Goal: Task Accomplishment & Management: Manage account settings

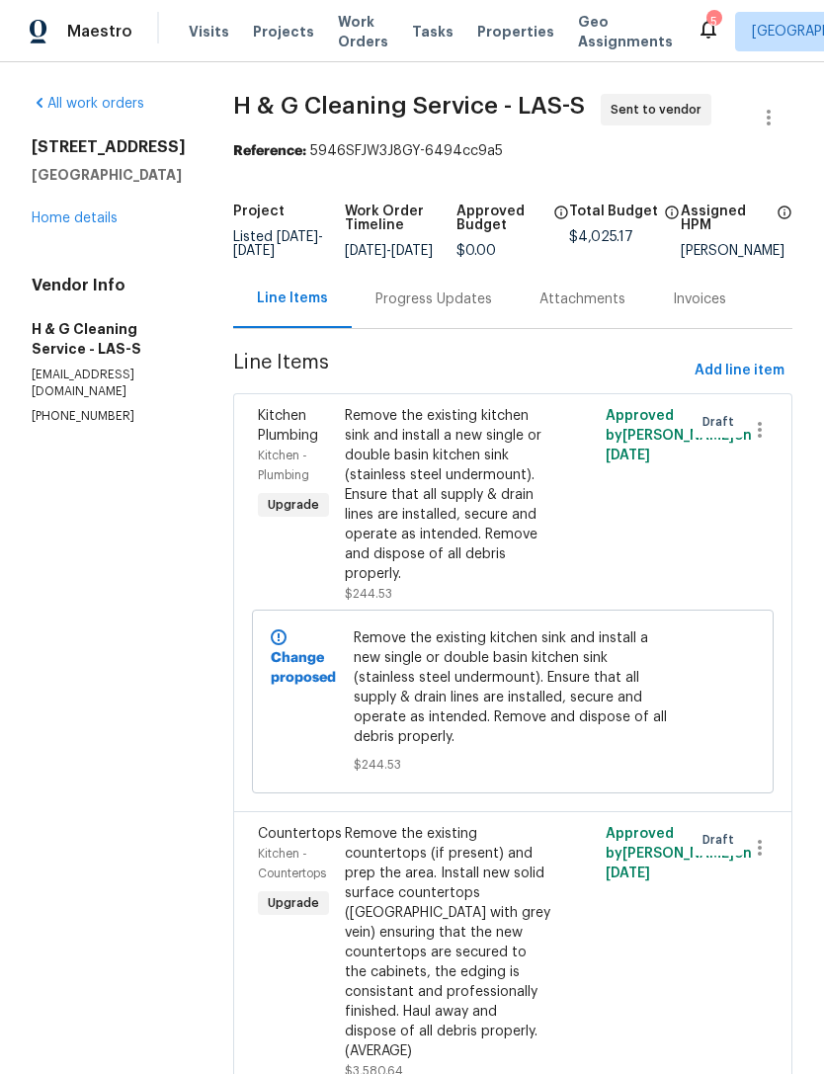
click at [490, 34] on span "Properties" at bounding box center [515, 32] width 77 height 20
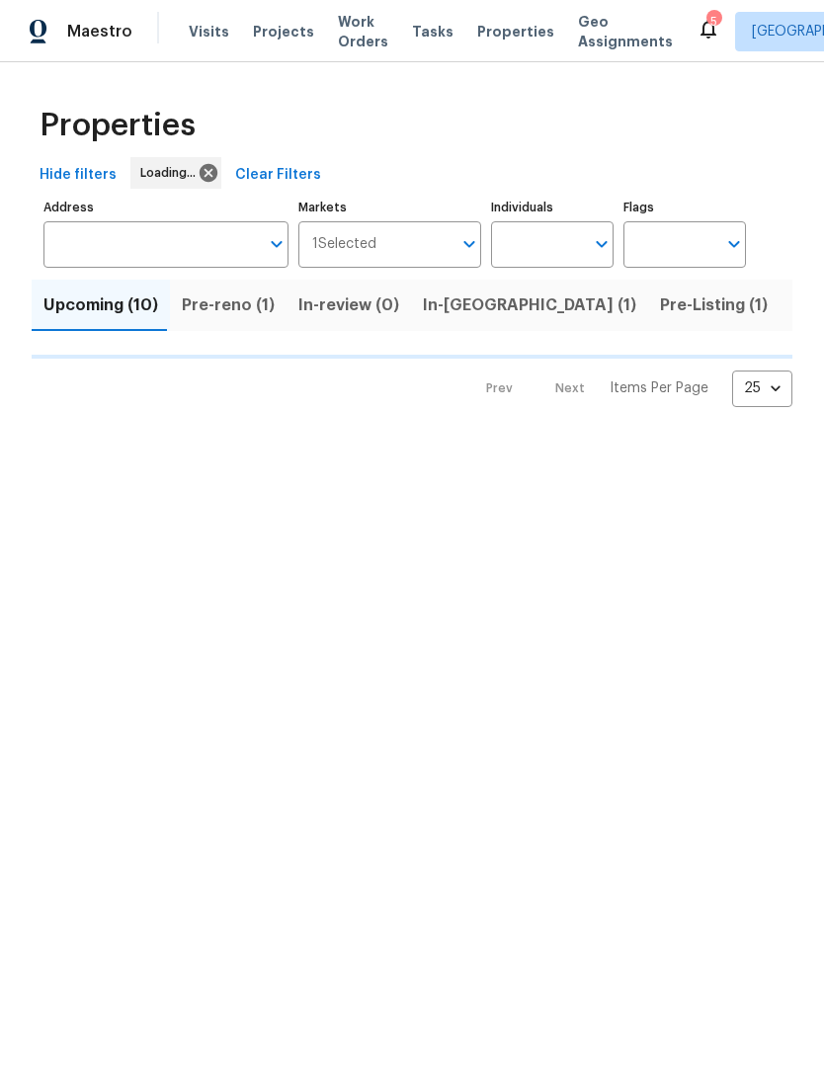
click at [110, 243] on input "Address" at bounding box center [150, 244] width 215 height 46
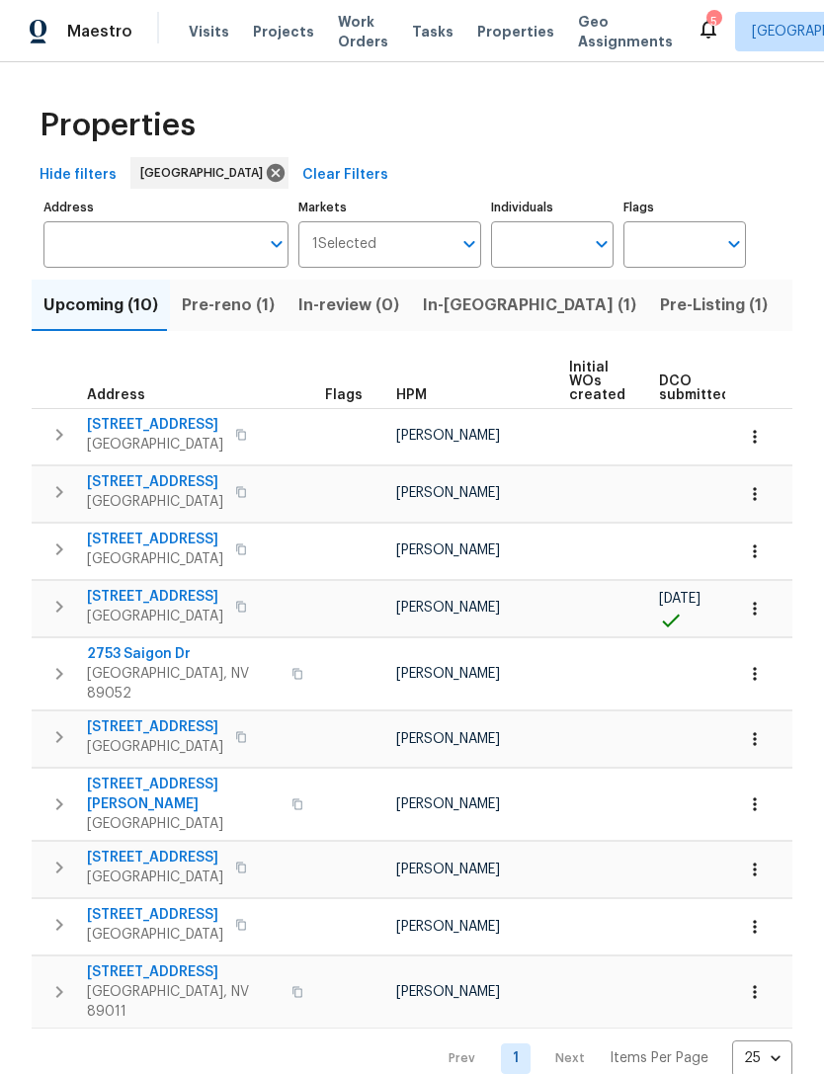
click at [108, 235] on input "Address" at bounding box center [150, 244] width 215 height 46
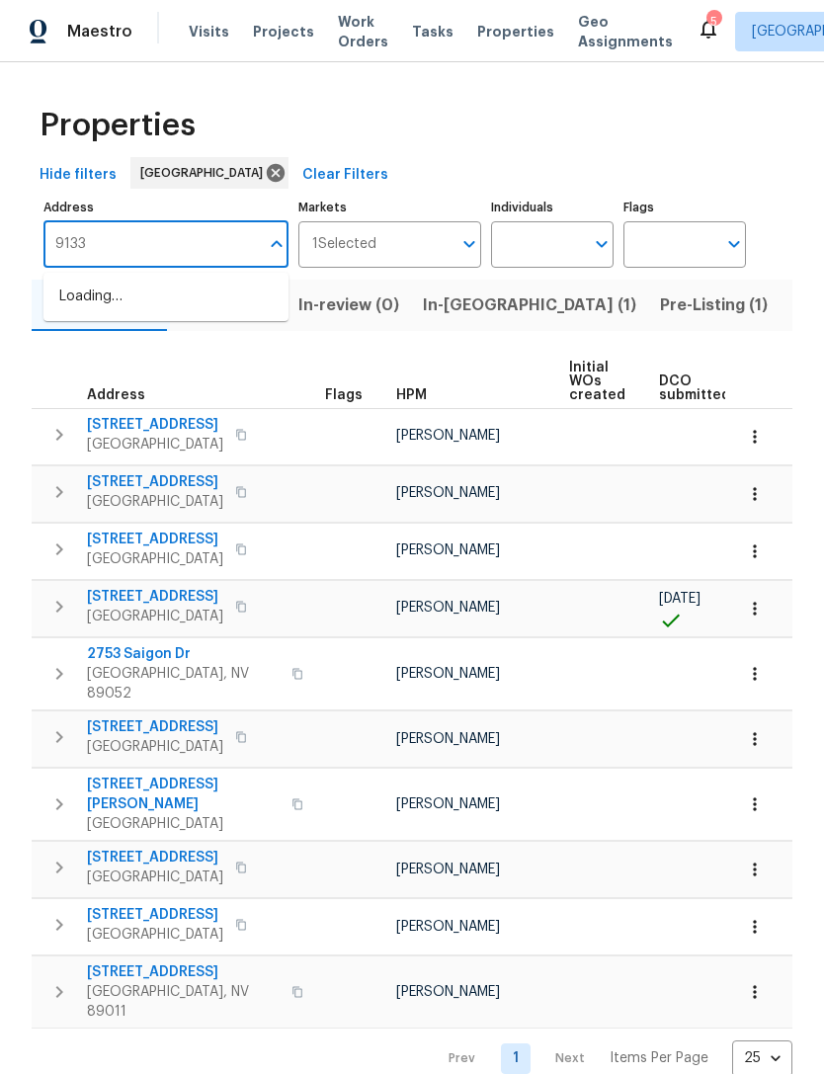
type input "9133"
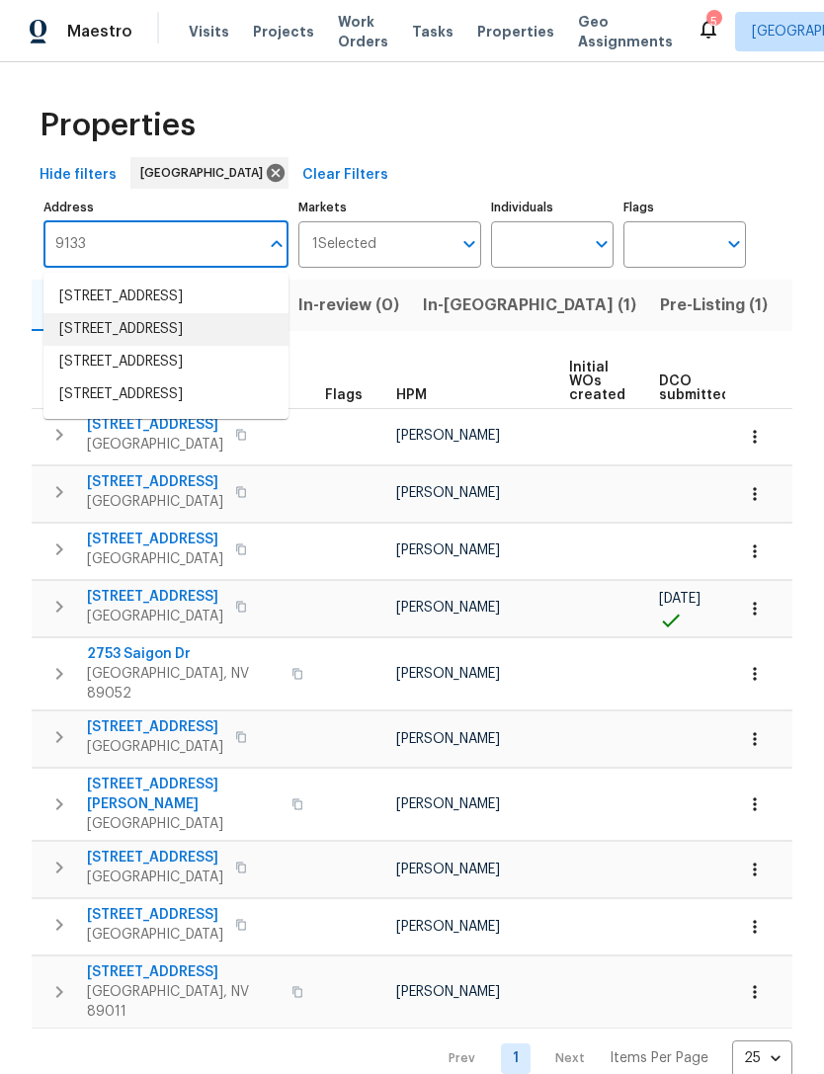
click at [68, 346] on li "9133 Black Beauty St Las Vegas NV 89113" at bounding box center [165, 329] width 245 height 33
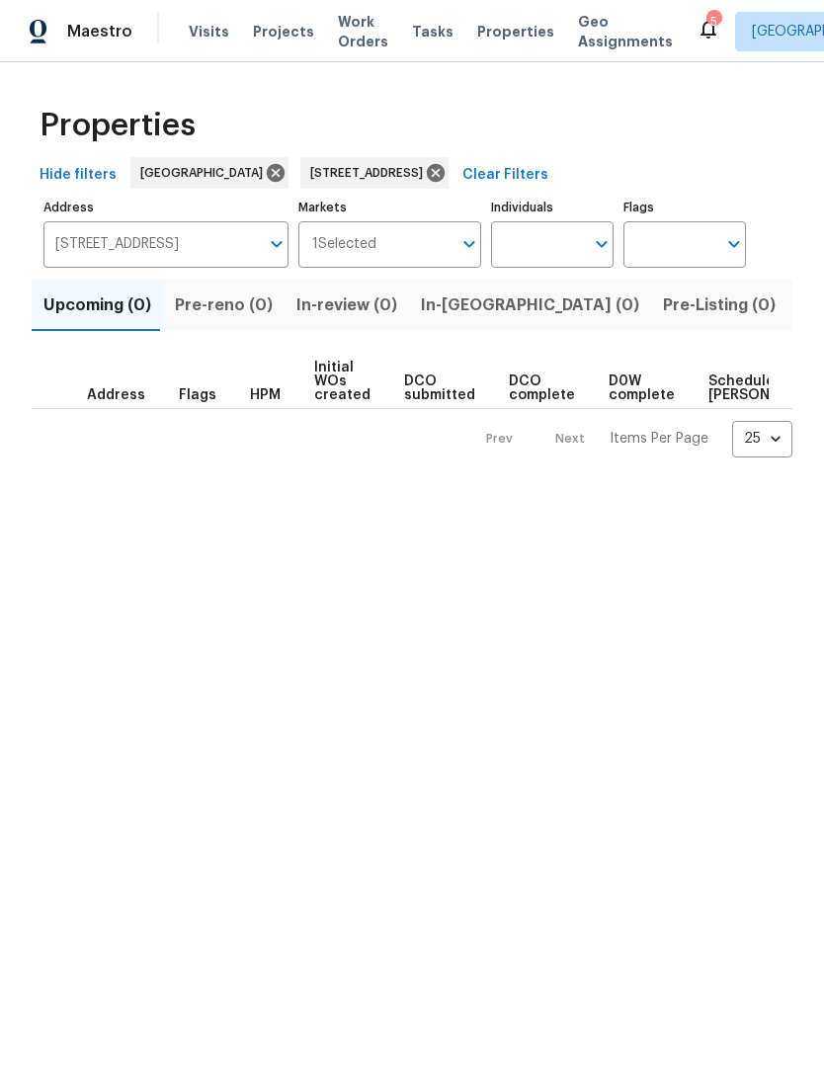
click at [799, 309] on span "Listed (1)" at bounding box center [834, 305] width 71 height 28
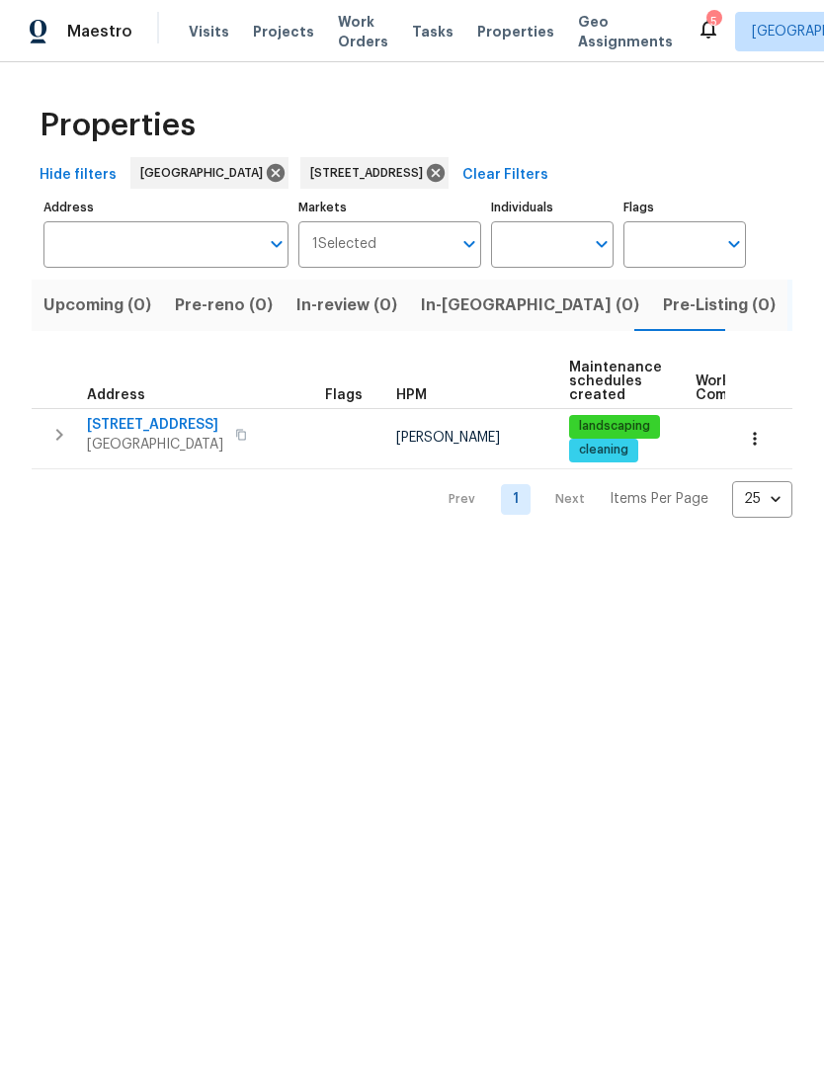
type input "9133 Black Beauty St Las Vegas NV 89113"
click at [117, 431] on span "[STREET_ADDRESS]" at bounding box center [155, 425] width 136 height 20
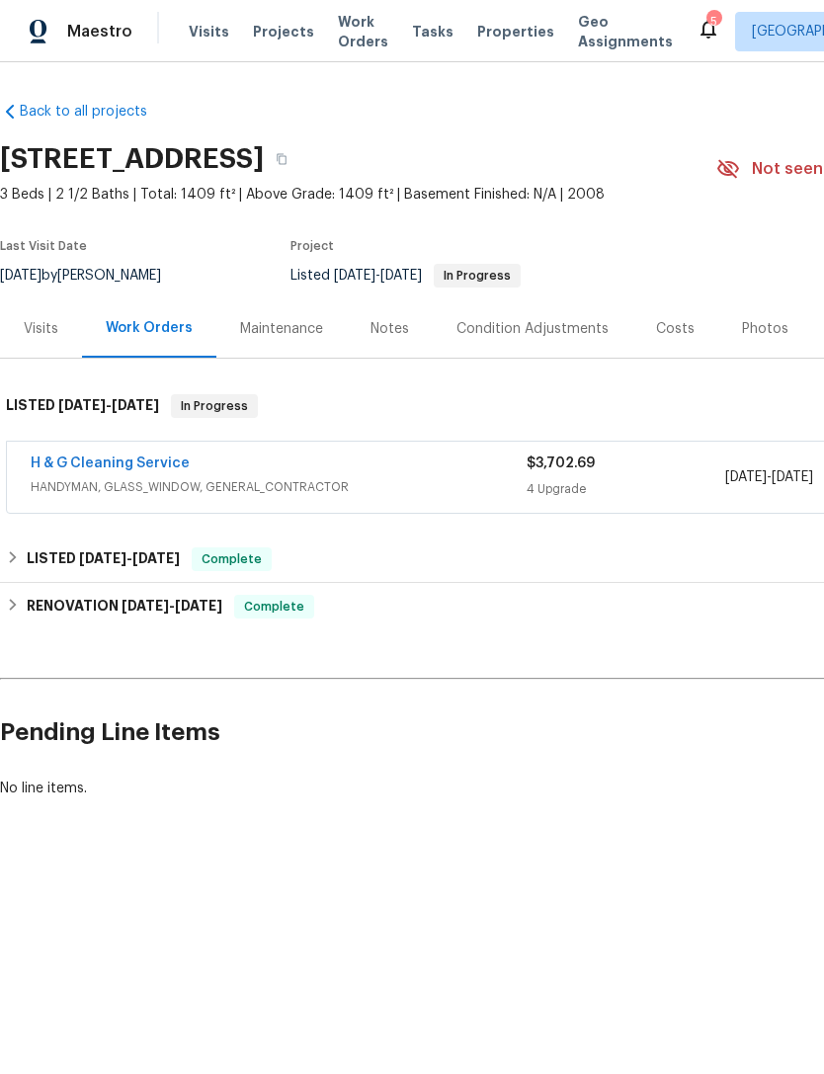
click at [69, 464] on link "H & G Cleaning Service" at bounding box center [110, 463] width 159 height 14
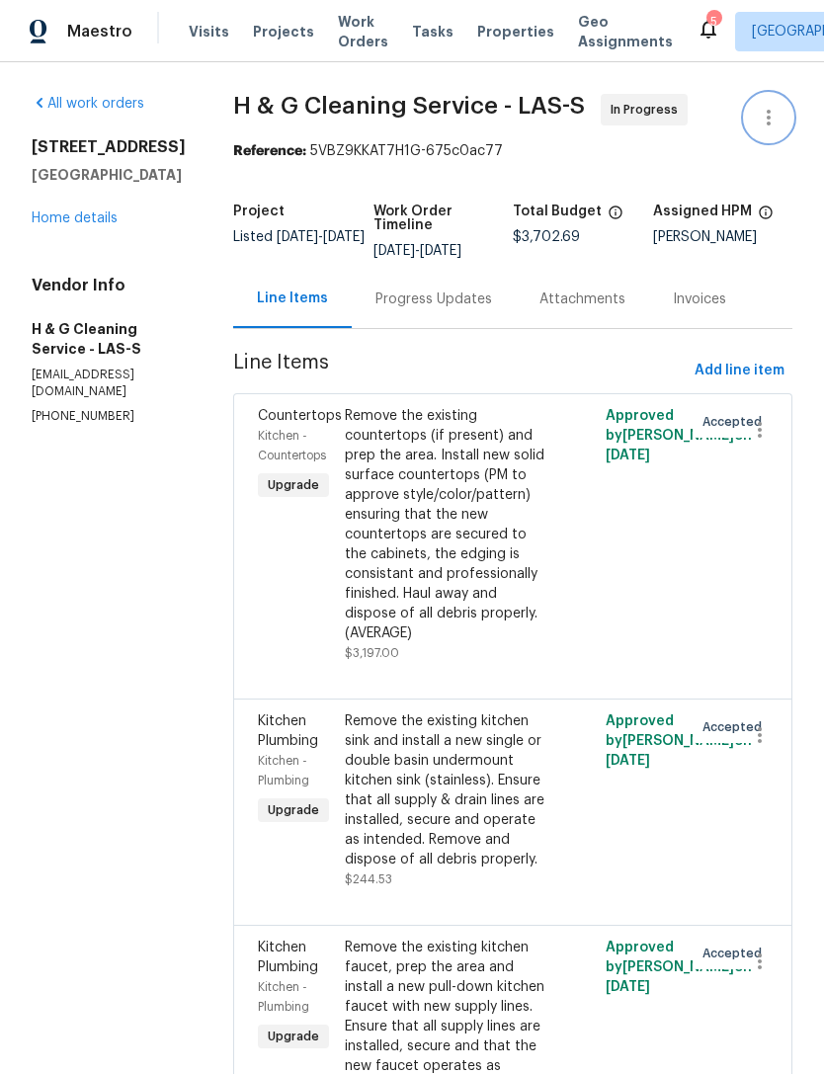
click at [765, 123] on icon "button" at bounding box center [769, 118] width 24 height 24
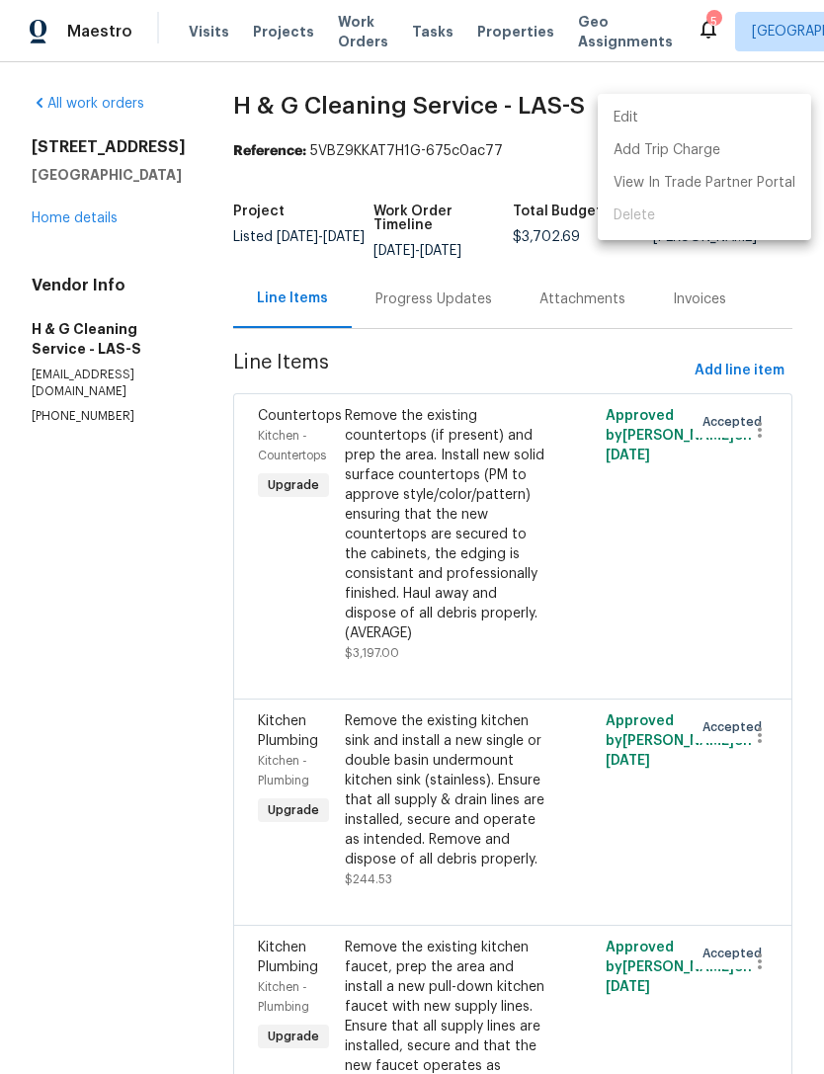
click at [686, 118] on li "Edit" at bounding box center [704, 118] width 213 height 33
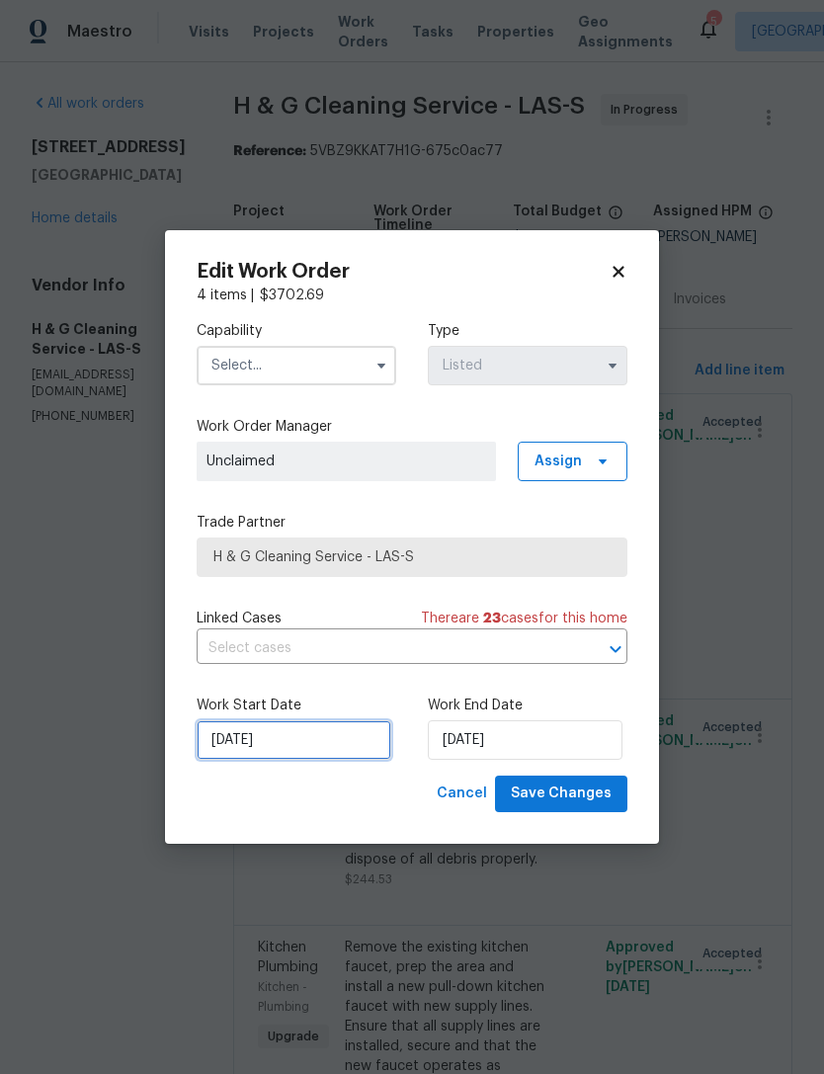
click at [223, 757] on input "[DATE]" at bounding box center [294, 740] width 195 height 40
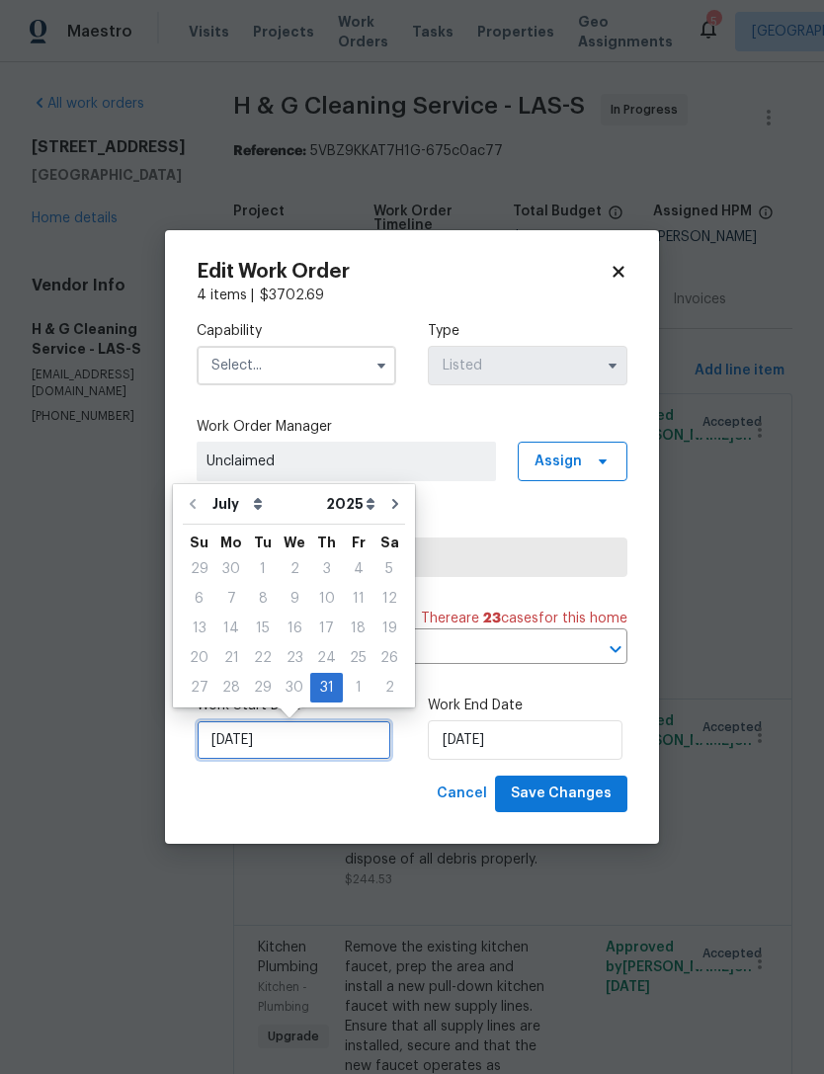
scroll to position [37, 0]
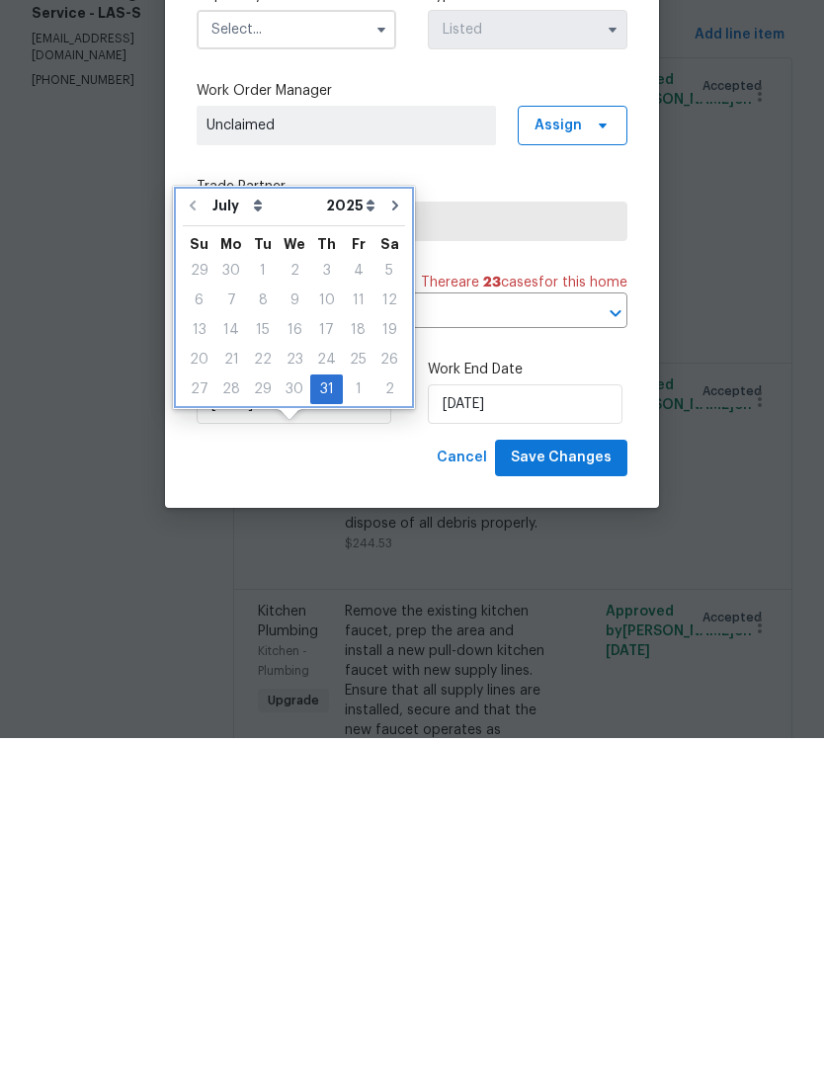
click at [397, 522] on button "Go to next month" at bounding box center [395, 542] width 30 height 40
type input "[DATE]"
select select "7"
type input "[DATE]"
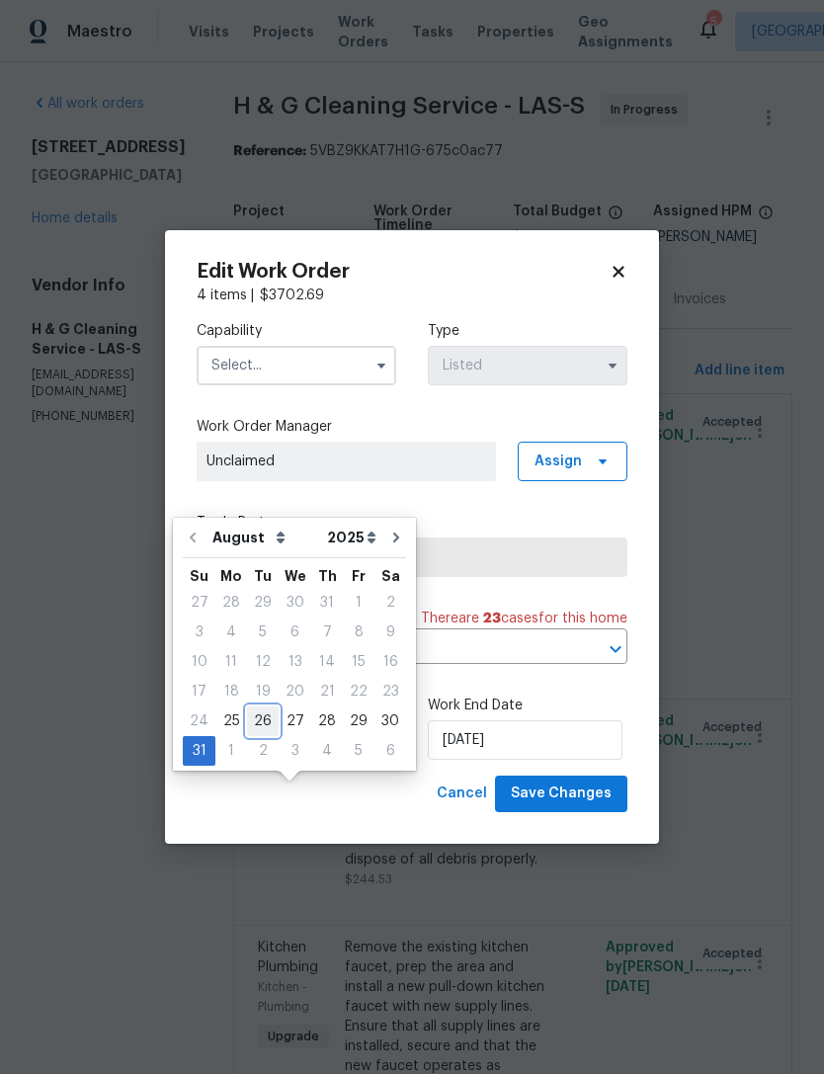
click at [252, 707] on div "26" at bounding box center [263, 721] width 32 height 28
type input "[DATE]"
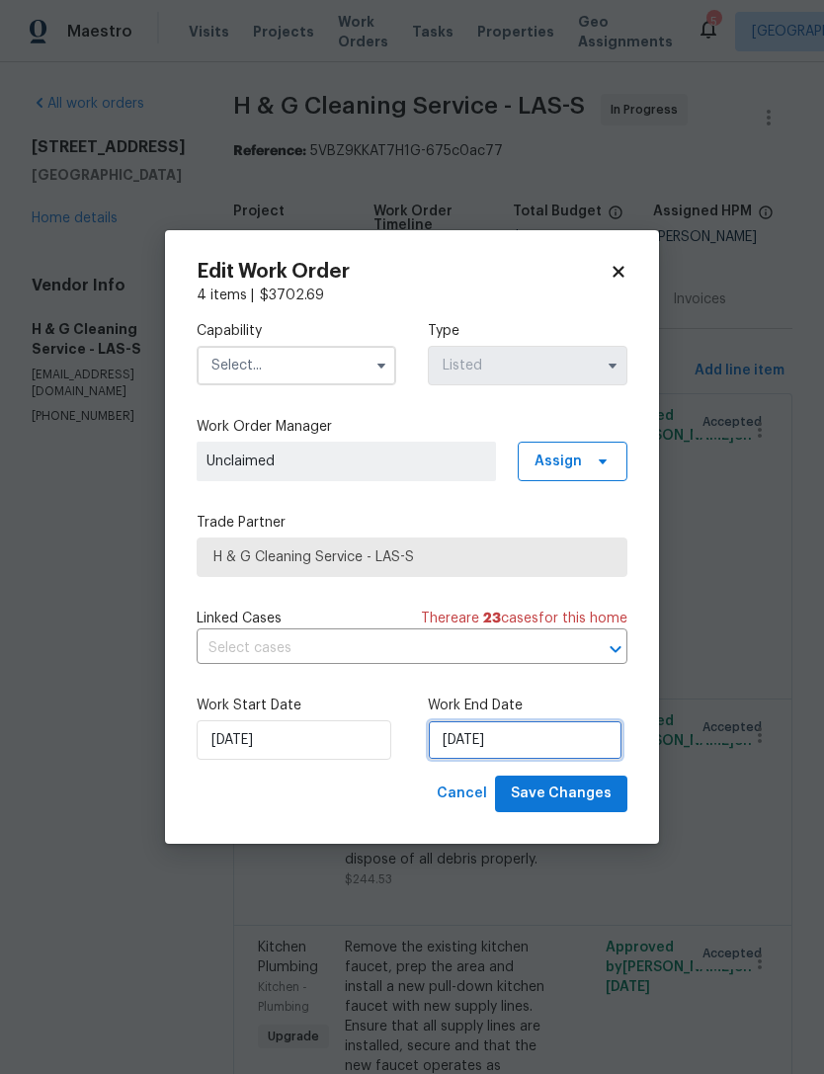
click at [560, 733] on input "[DATE]" at bounding box center [525, 740] width 195 height 40
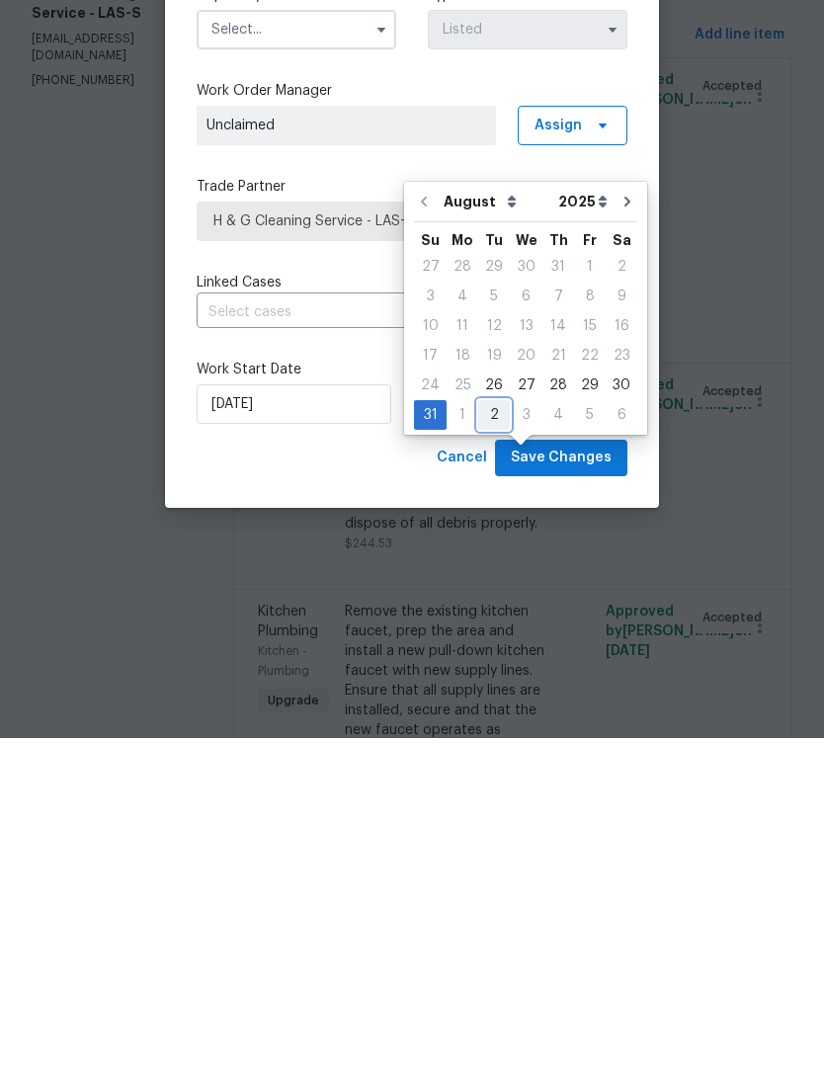
click at [478, 737] on div "2" at bounding box center [494, 751] width 32 height 28
type input "[DATE]"
select select "8"
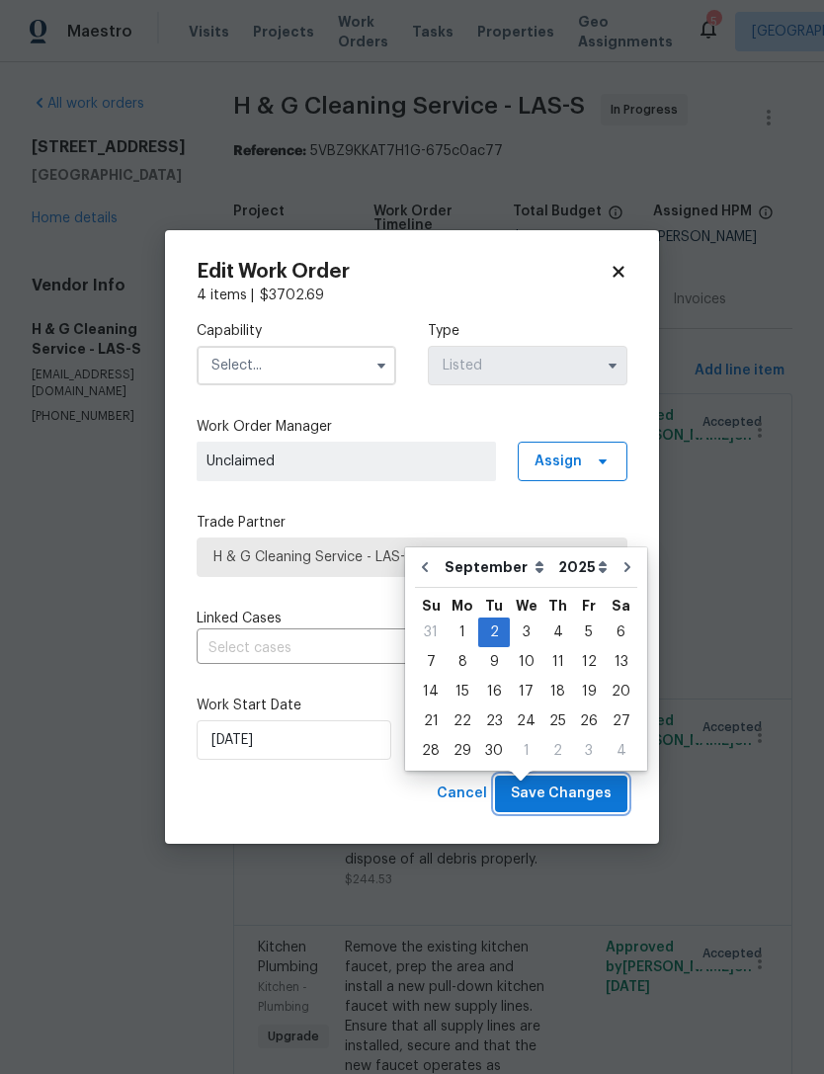
click at [588, 791] on span "Save Changes" at bounding box center [561, 793] width 101 height 25
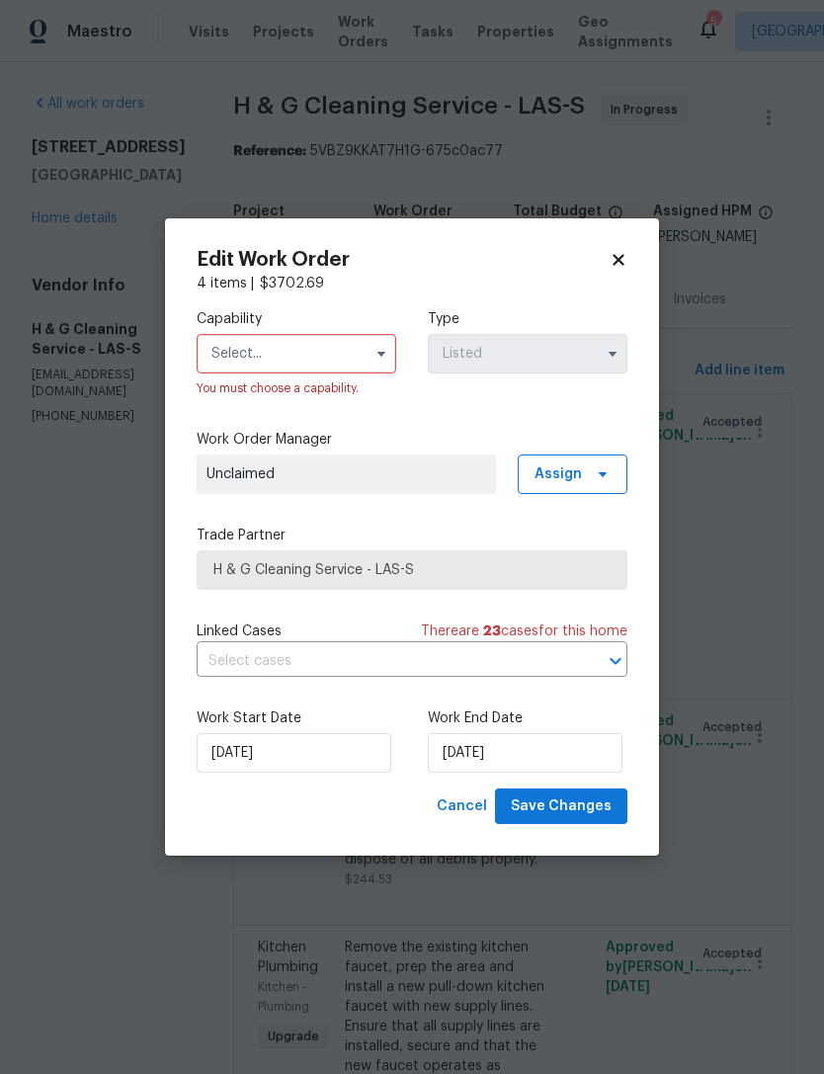
click at [209, 338] on input "text" at bounding box center [297, 354] width 200 height 40
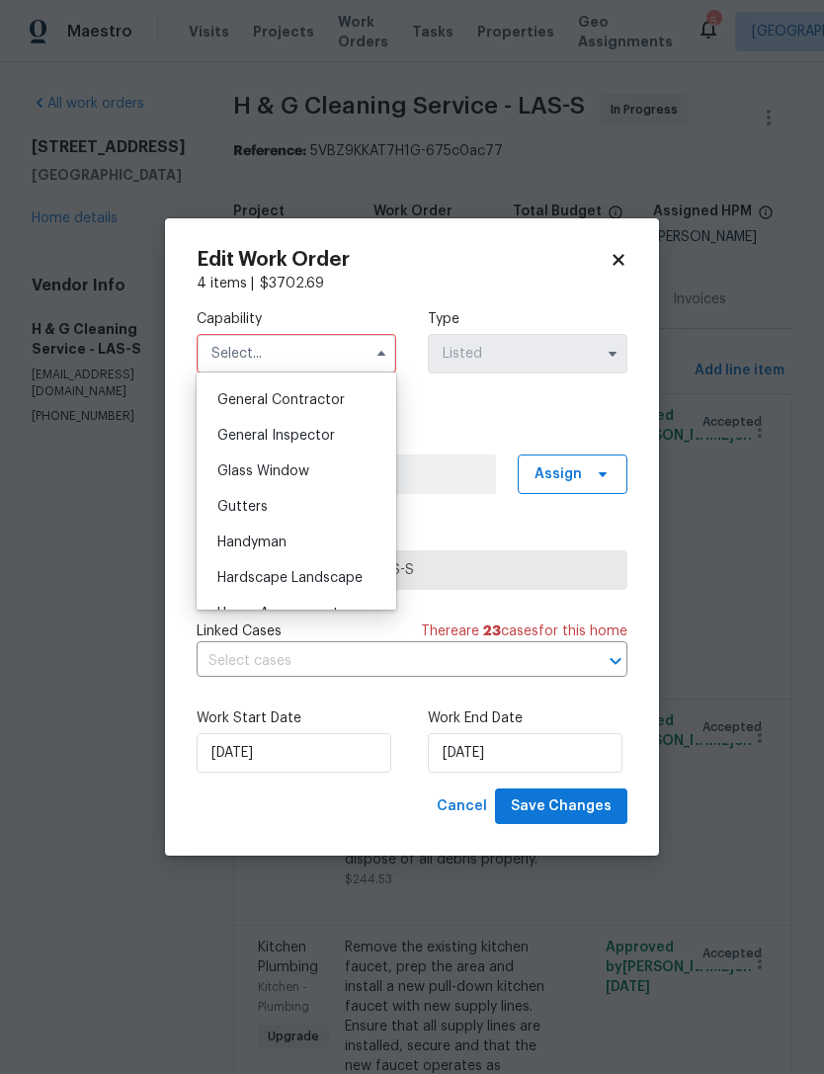
scroll to position [938, 0]
click at [228, 398] on span "General Contractor" at bounding box center [280, 401] width 127 height 14
type input "General Contractor"
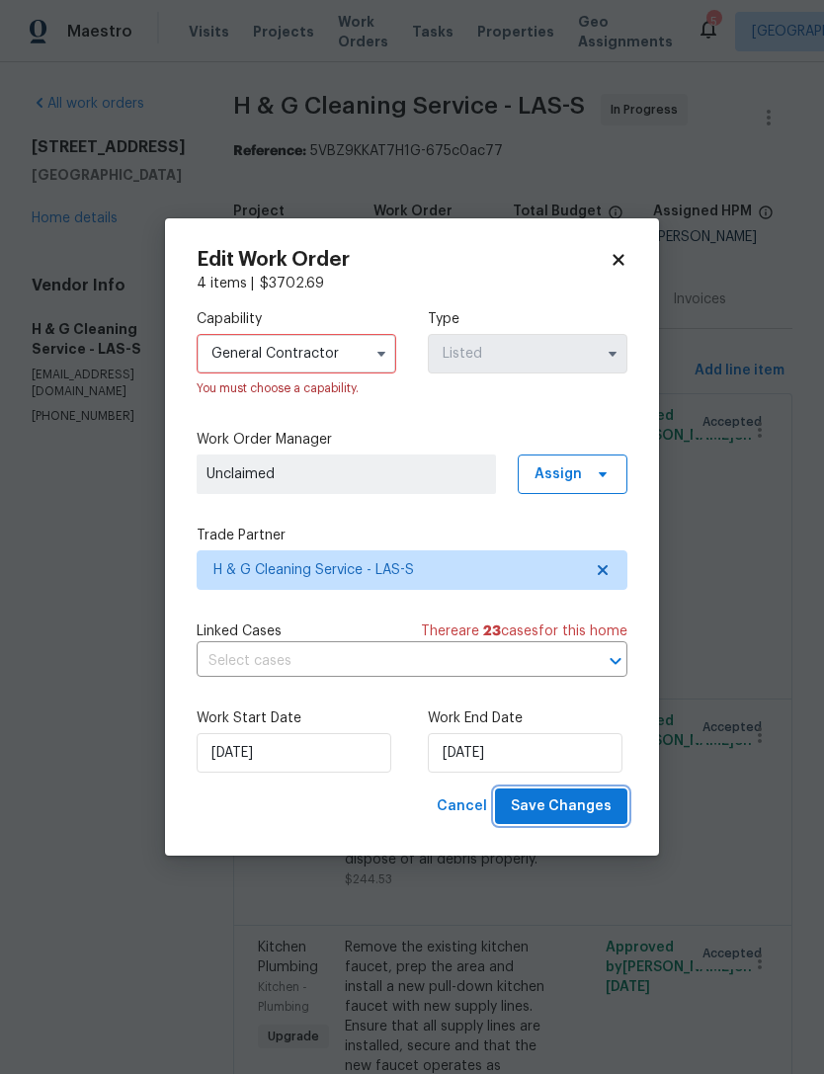
click at [525, 800] on span "Save Changes" at bounding box center [561, 806] width 101 height 25
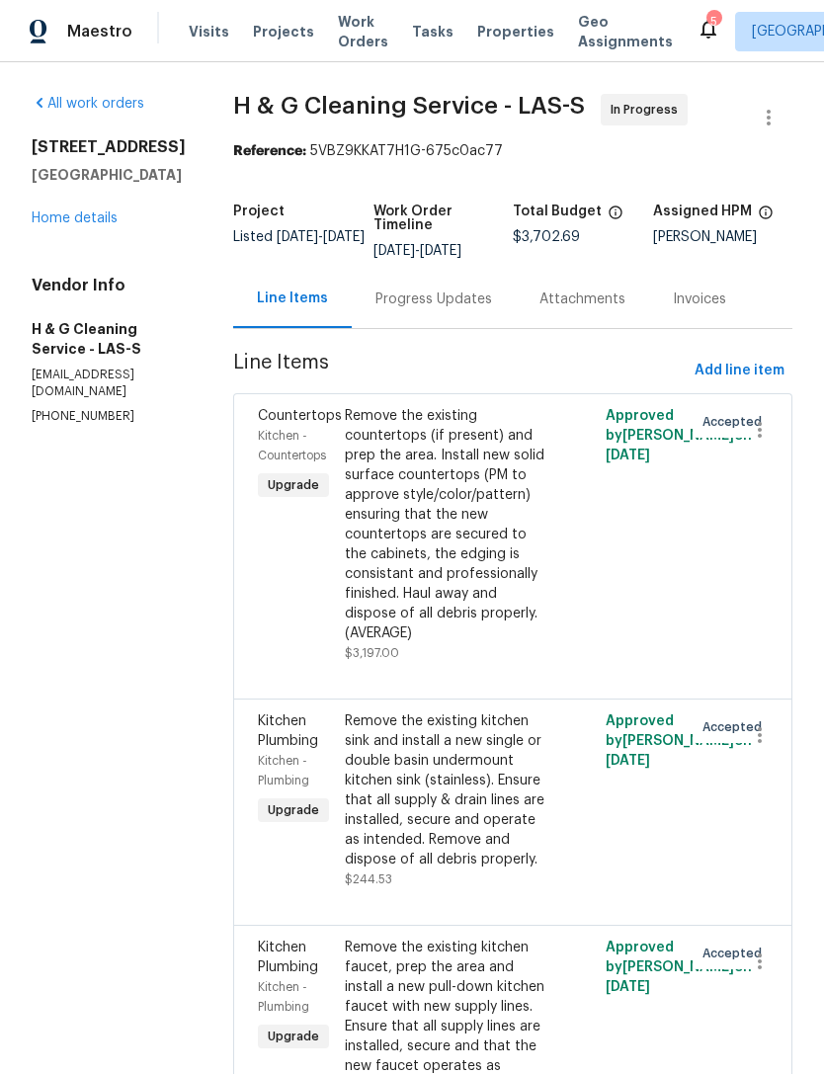
click at [37, 222] on link "Home details" at bounding box center [75, 218] width 86 height 14
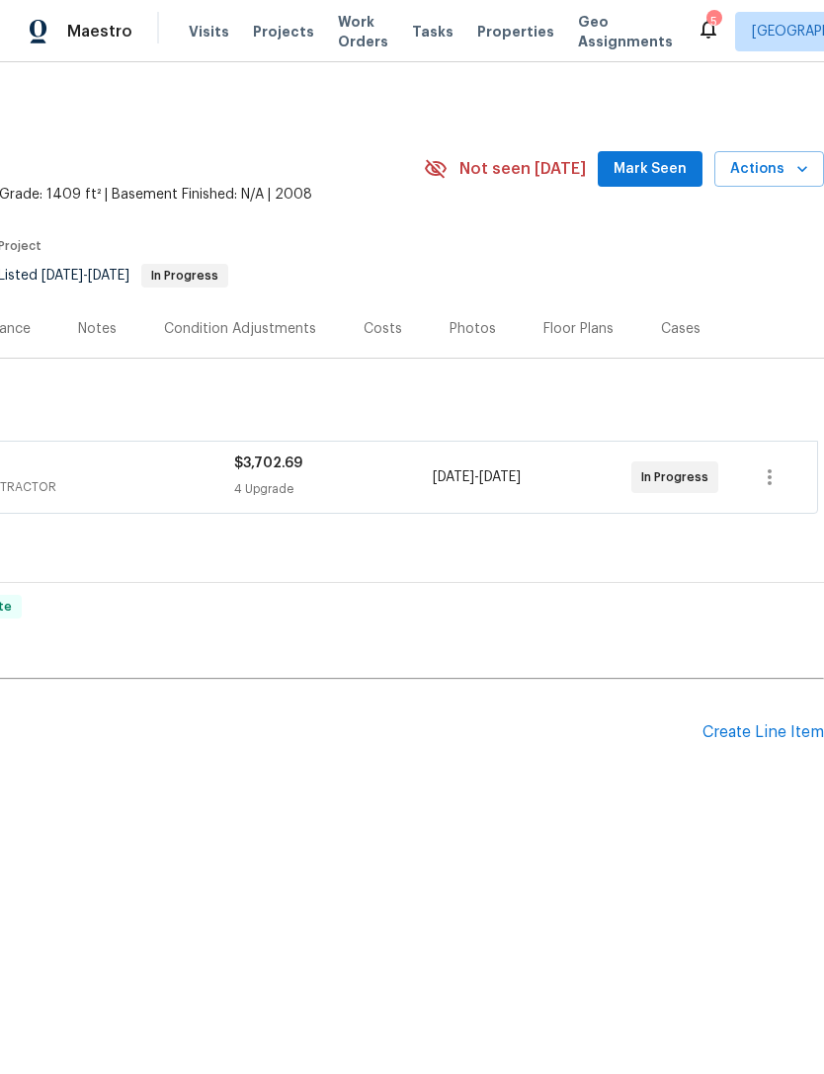
scroll to position [0, 292]
click at [665, 176] on span "Mark Seen" at bounding box center [649, 169] width 73 height 25
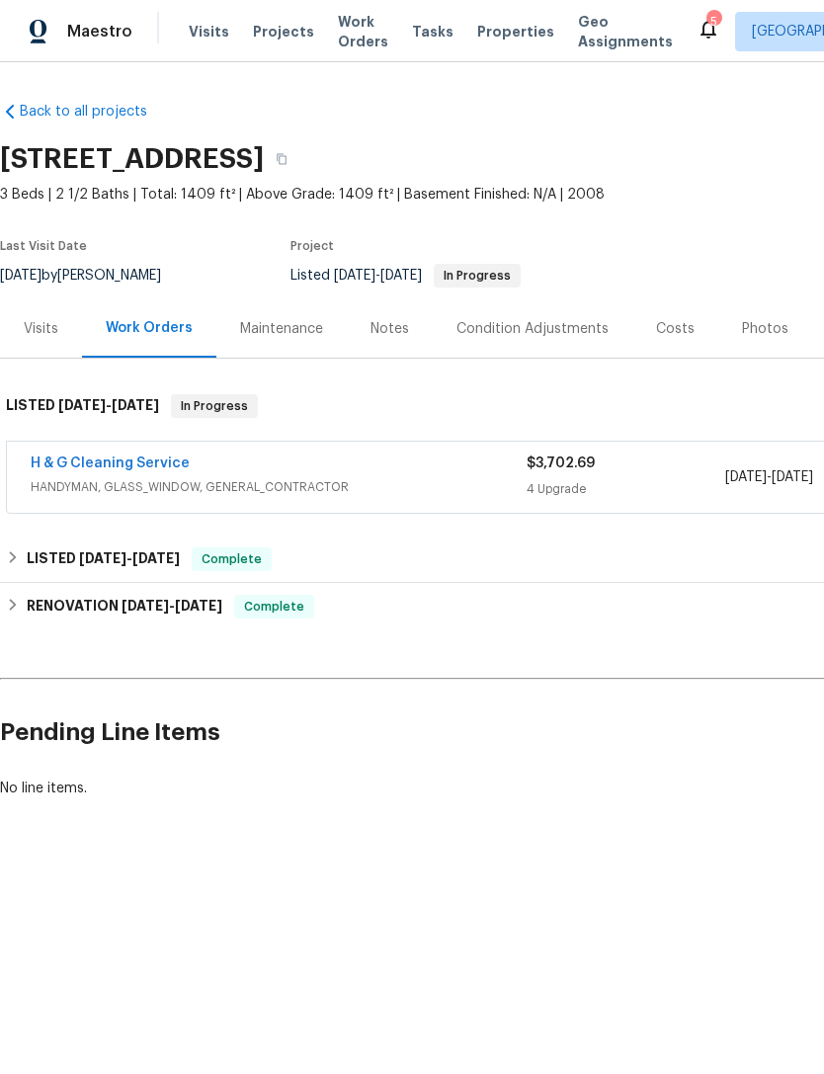
scroll to position [0, 0]
